Goal: Task Accomplishment & Management: Use online tool/utility

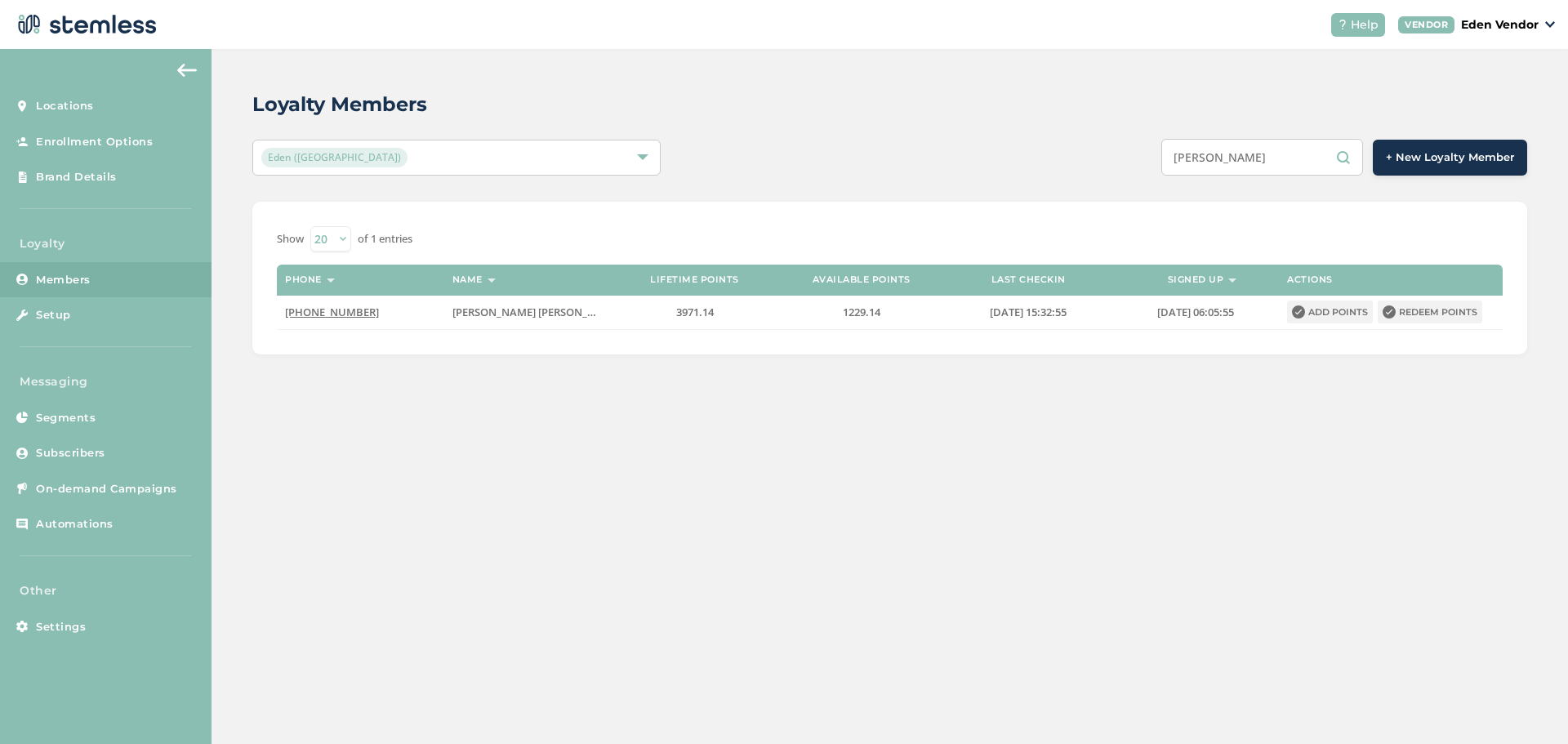
click at [1241, 158] on input "[PERSON_NAME]" at bounding box center [1262, 157] width 202 height 37
paste input "[PERSON_NAME]"
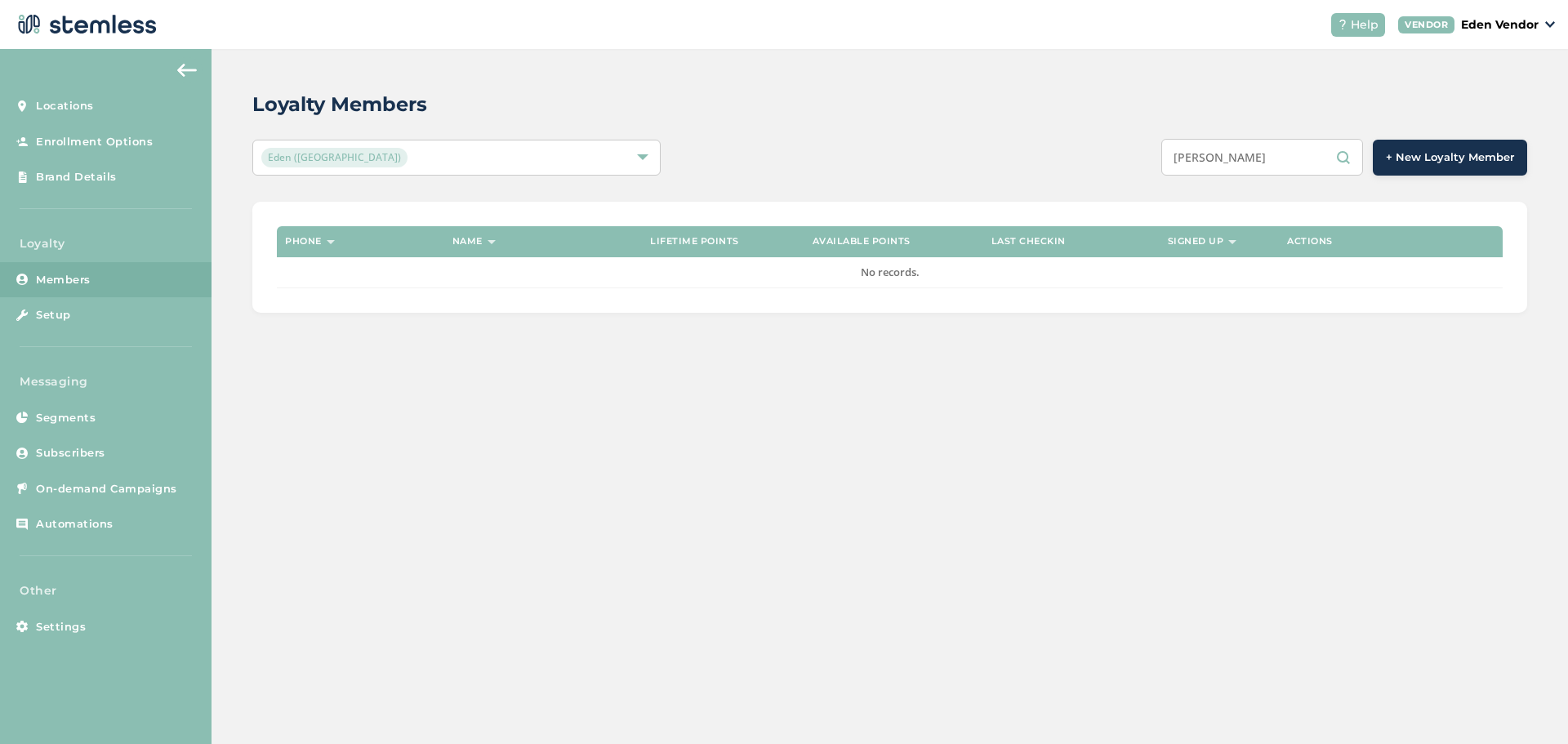
click at [1247, 159] on input "[PERSON_NAME]" at bounding box center [1262, 157] width 202 height 37
click at [1249, 159] on input "[PERSON_NAME]" at bounding box center [1262, 157] width 202 height 37
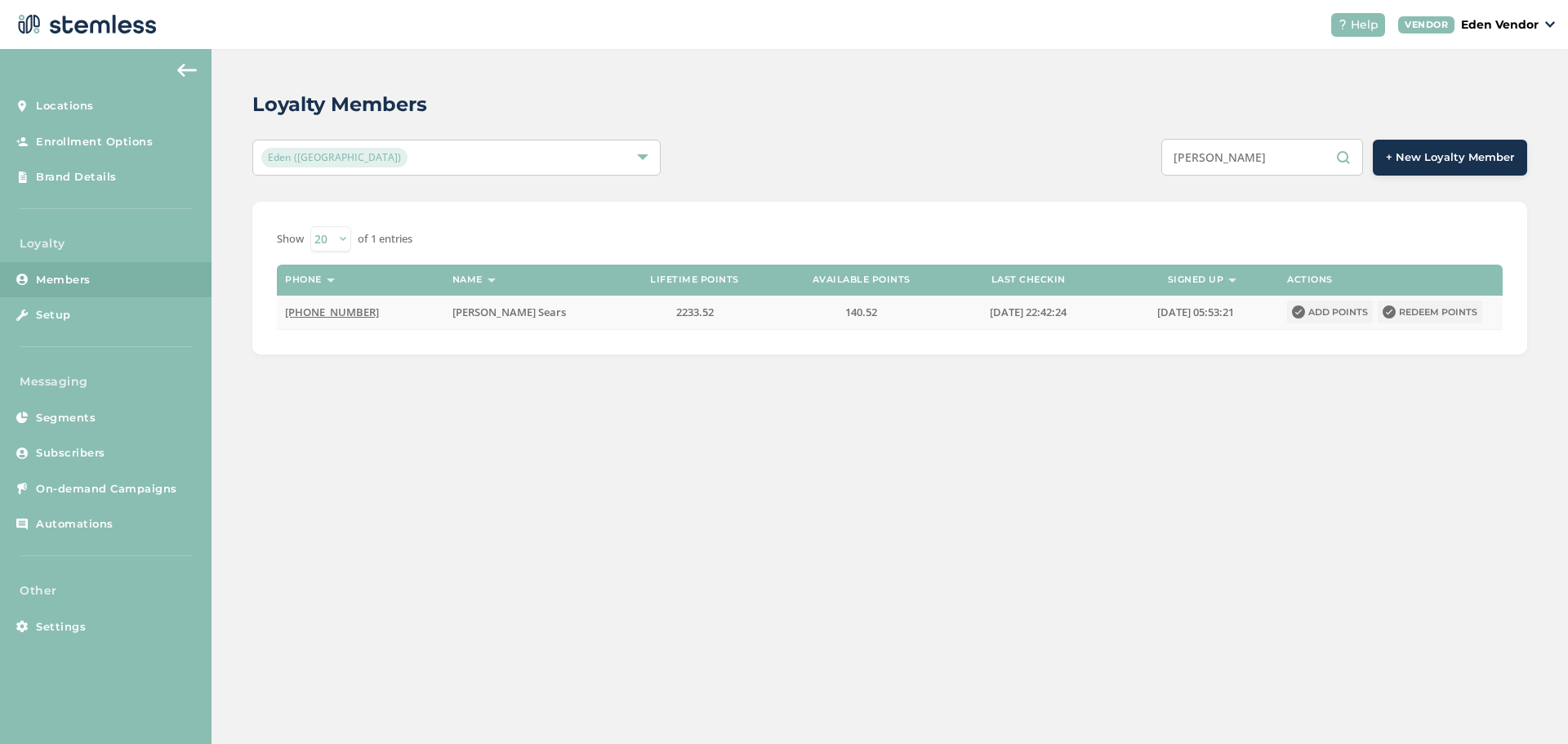
type input "[PERSON_NAME]"
click at [1457, 308] on button "Redeem points" at bounding box center [1430, 311] width 105 height 22
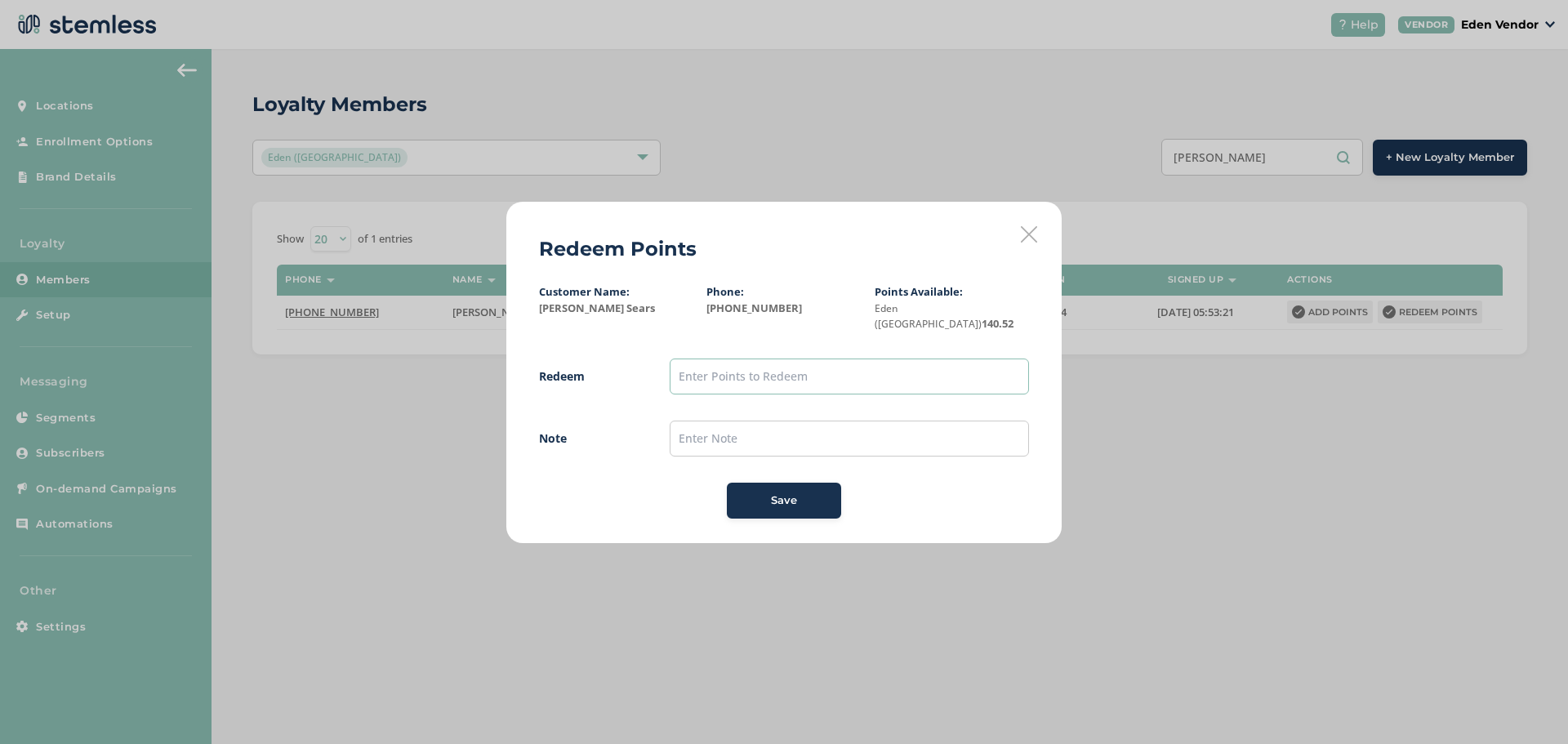
click at [835, 376] on input "text" at bounding box center [849, 376] width 359 height 36
type input "100"
drag, startPoint x: 746, startPoint y: 430, endPoint x: 757, endPoint y: 445, distance: 18.6
click at [757, 445] on input "text" at bounding box center [849, 439] width 359 height 36
type input "9"
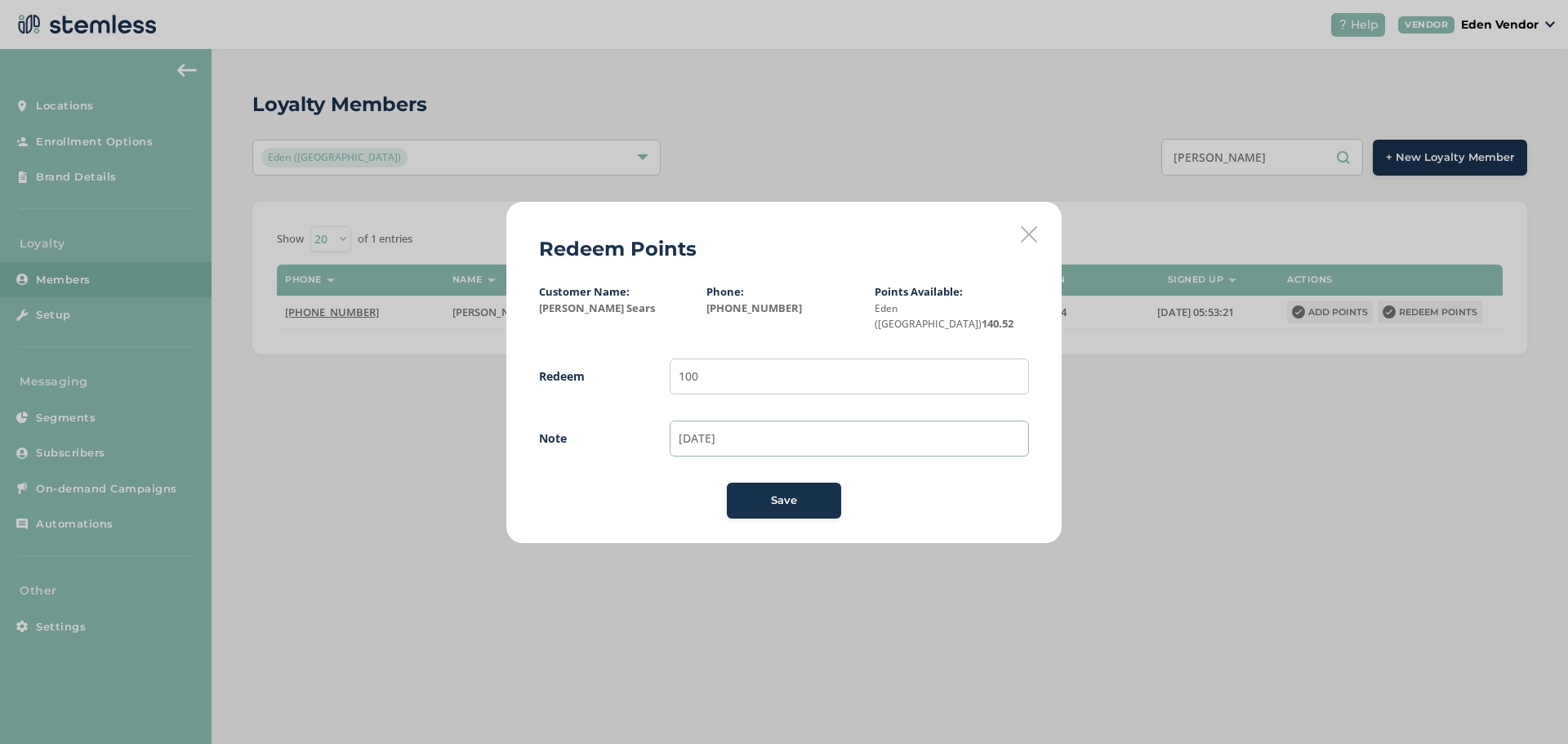
type input "[DATE]"
click at [752, 498] on div "Save" at bounding box center [784, 501] width 88 height 17
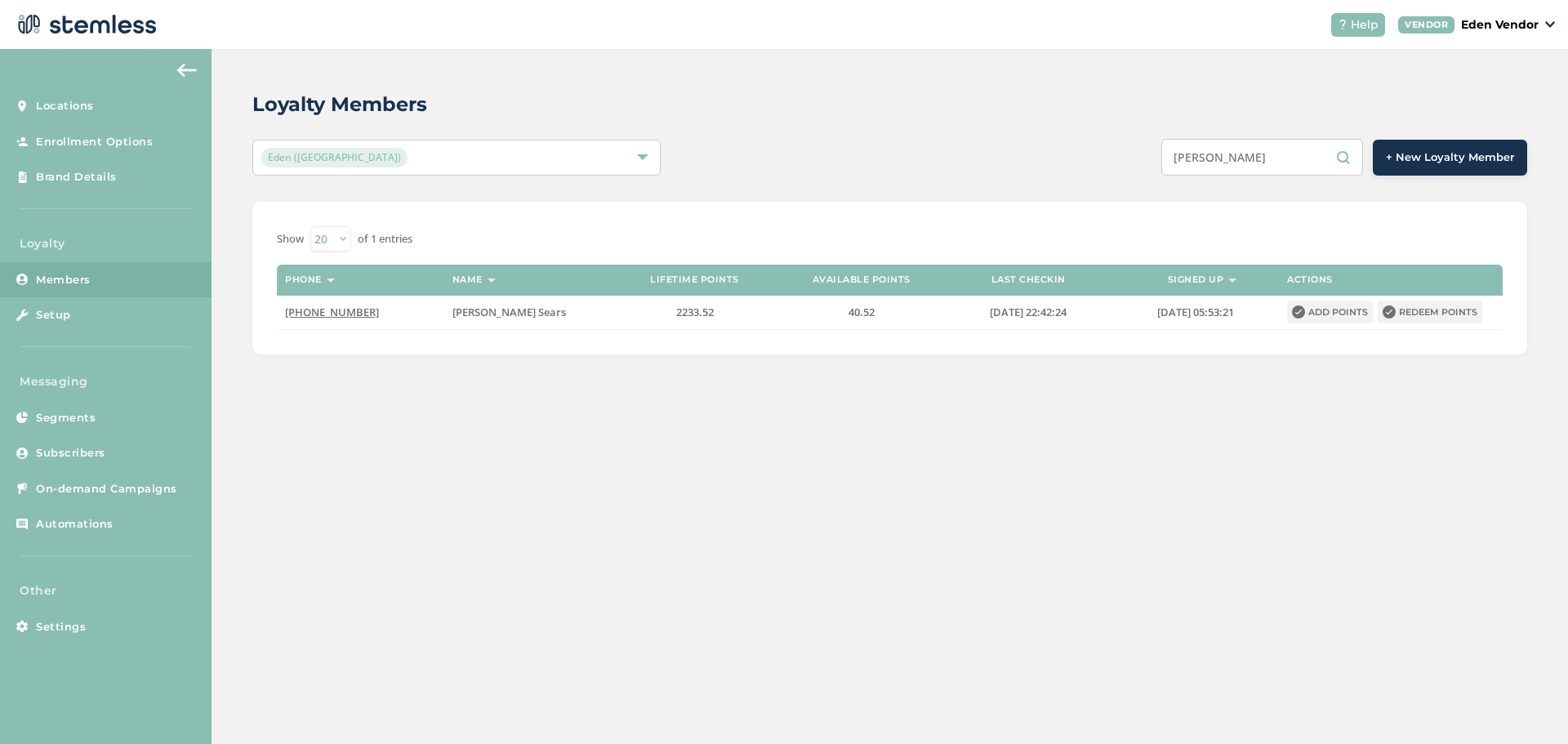
click at [1244, 149] on input "[PERSON_NAME]" at bounding box center [1262, 157] width 202 height 37
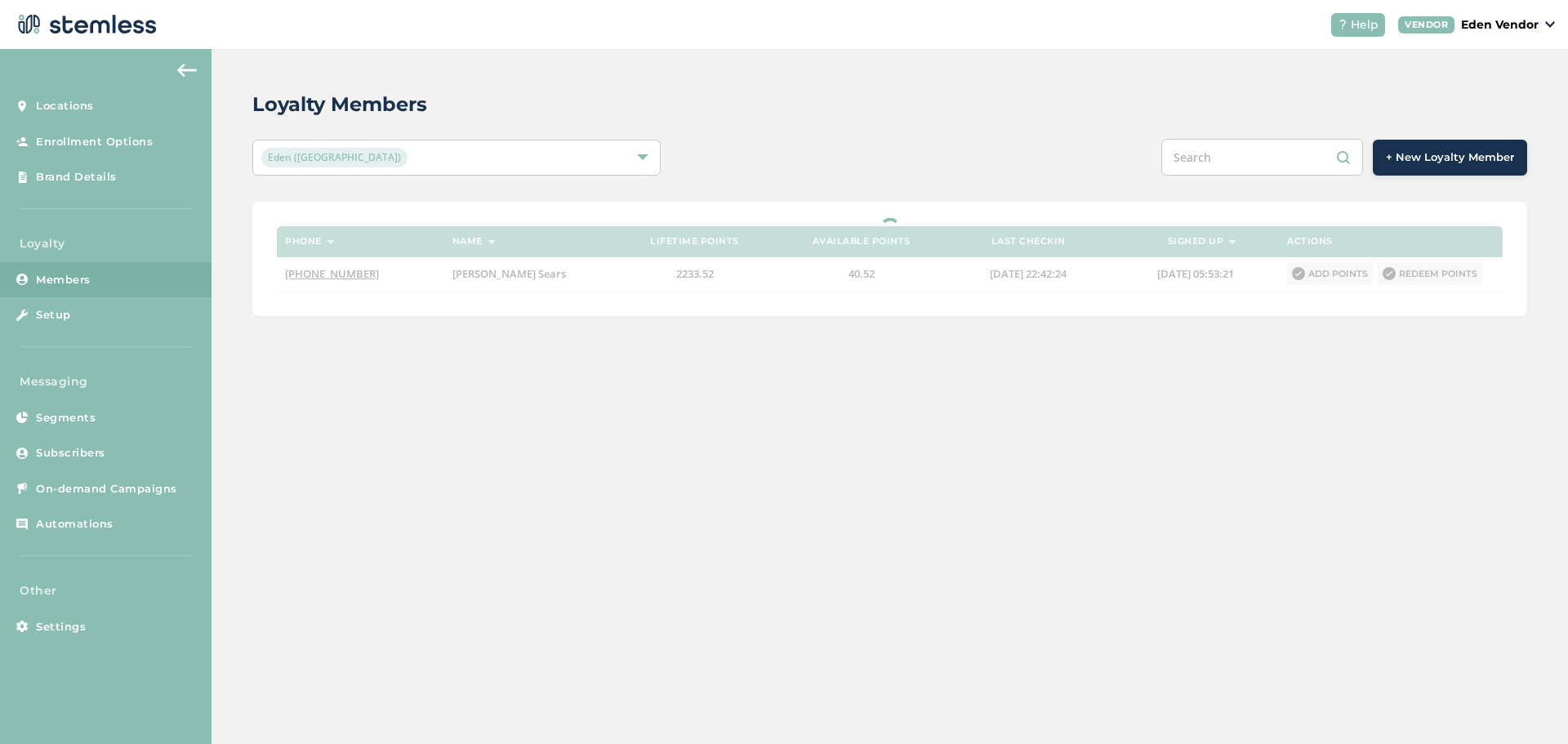
paste input "[PERSON_NAME]"
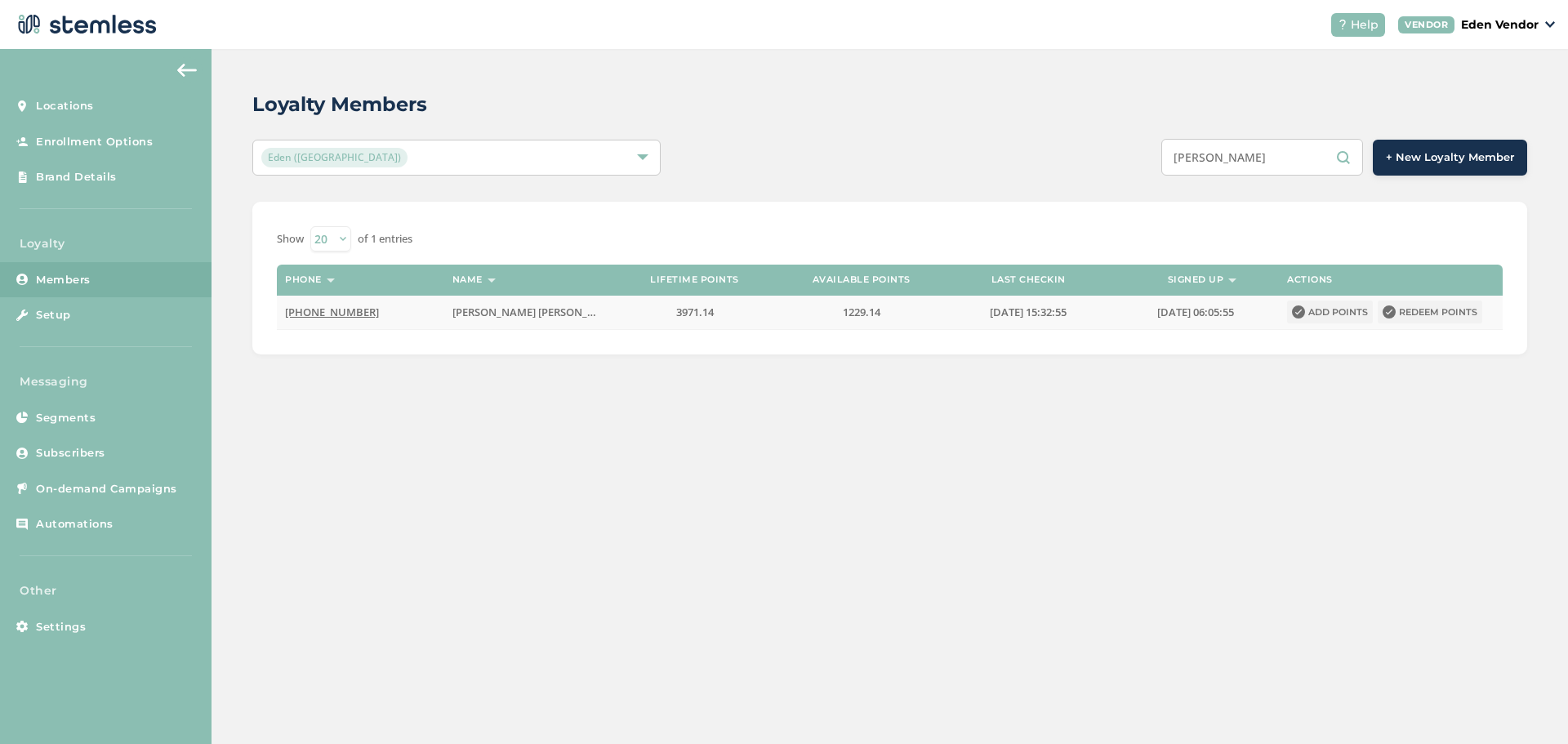
type input "[PERSON_NAME]"
click at [1398, 314] on button "Redeem points" at bounding box center [1430, 311] width 105 height 22
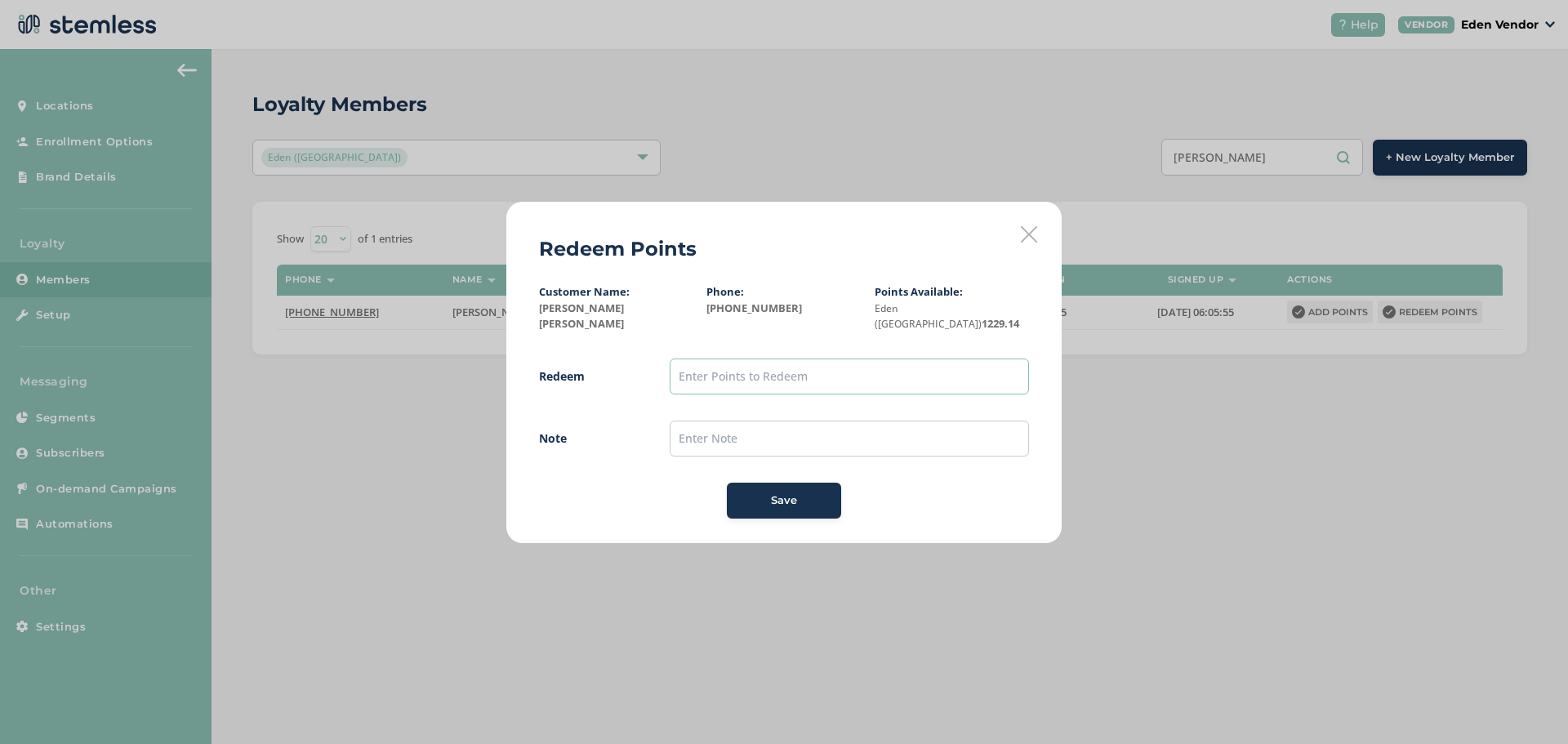
drag, startPoint x: 789, startPoint y: 371, endPoint x: 800, endPoint y: 360, distance: 15.6
click at [789, 371] on input "text" at bounding box center [849, 376] width 359 height 36
type input "1200"
drag, startPoint x: 736, startPoint y: 428, endPoint x: 730, endPoint y: 416, distance: 13.4
click at [734, 421] on input "text" at bounding box center [849, 439] width 359 height 36
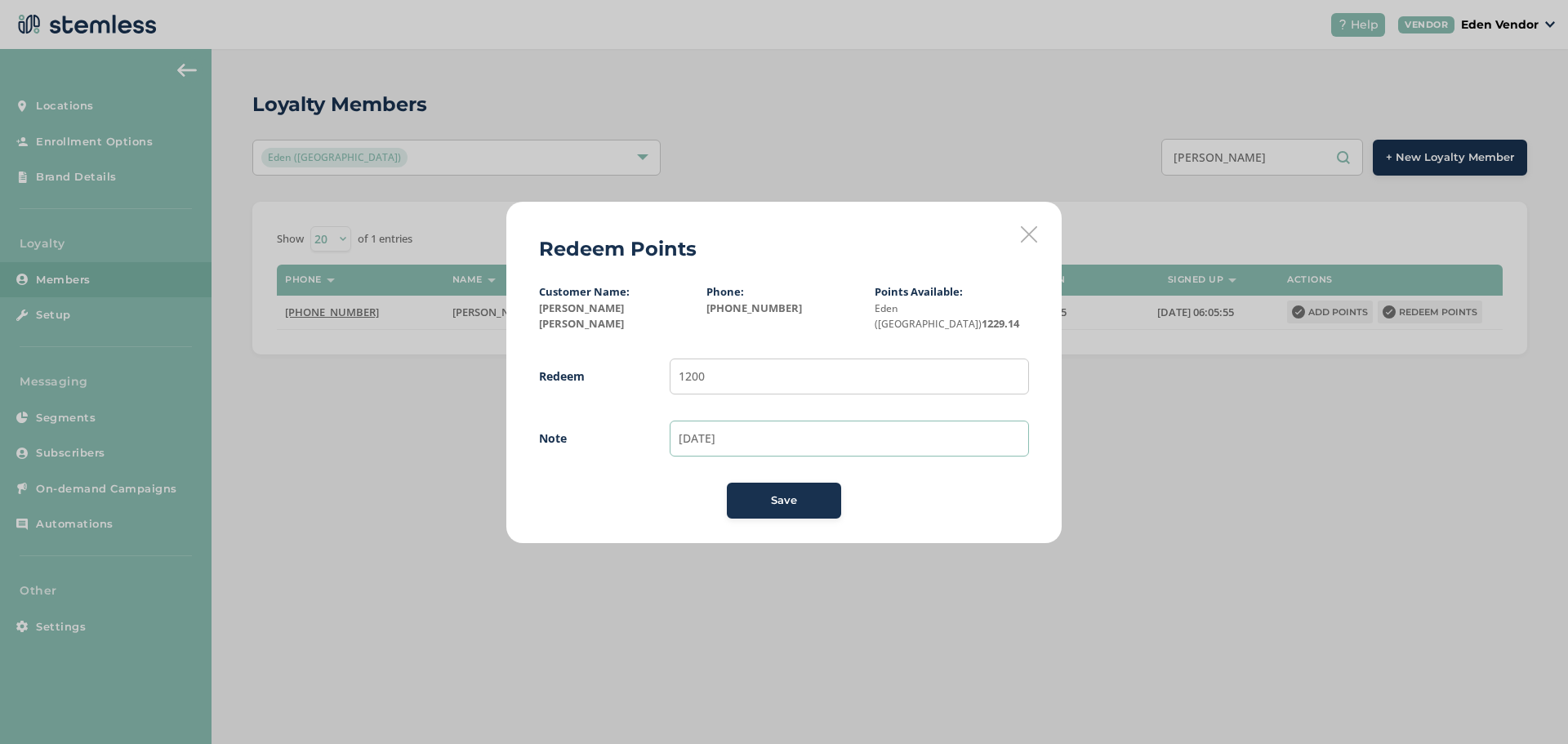
type input "[DATE]"
click at [735, 501] on button "Save" at bounding box center [784, 500] width 114 height 36
